Goal: Information Seeking & Learning: Learn about a topic

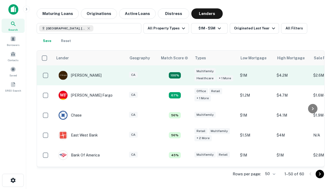
click at [186, 75] on td "100%" at bounding box center [175, 75] width 34 height 20
